Goal: Task Accomplishment & Management: Manage account settings

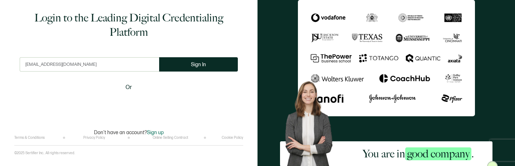
type input "[EMAIL_ADDRESS][DOMAIN_NAME]"
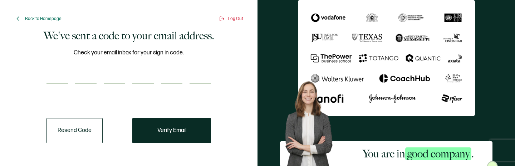
click at [57, 77] on input "number" at bounding box center [57, 77] width 21 height 14
type input "7"
type input "1"
type input "6"
type input "0"
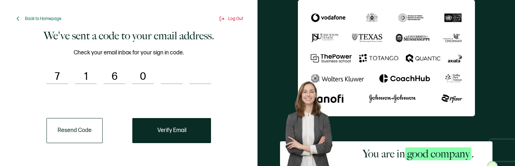
type input "9"
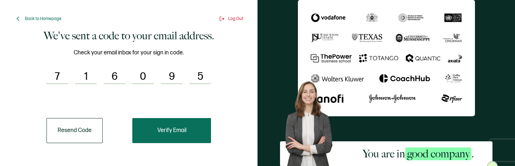
type input "5"
click at [177, 139] on button "Verify Email" at bounding box center [171, 130] width 79 height 25
